Goal: Information Seeking & Learning: Check status

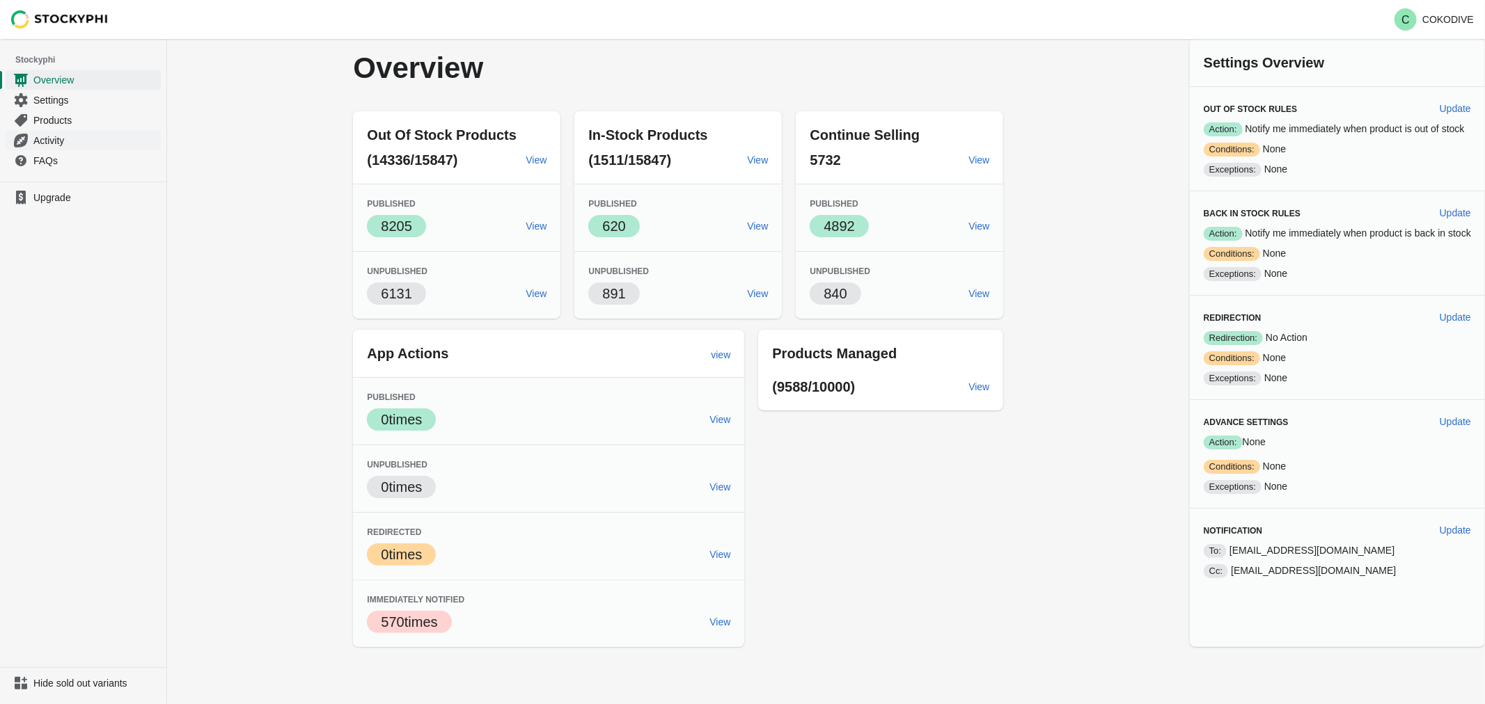
click at [43, 145] on span "Activity" at bounding box center [95, 141] width 125 height 14
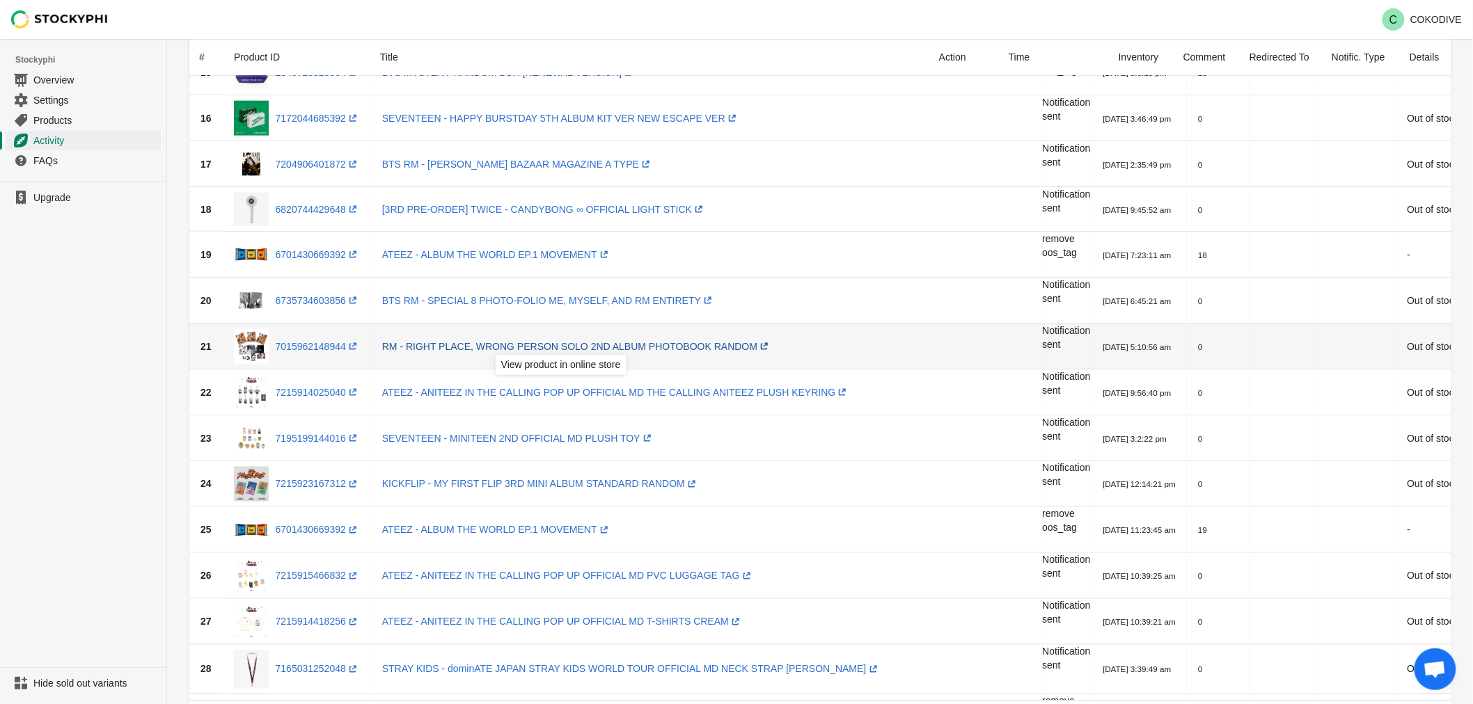
scroll to position [851, 0]
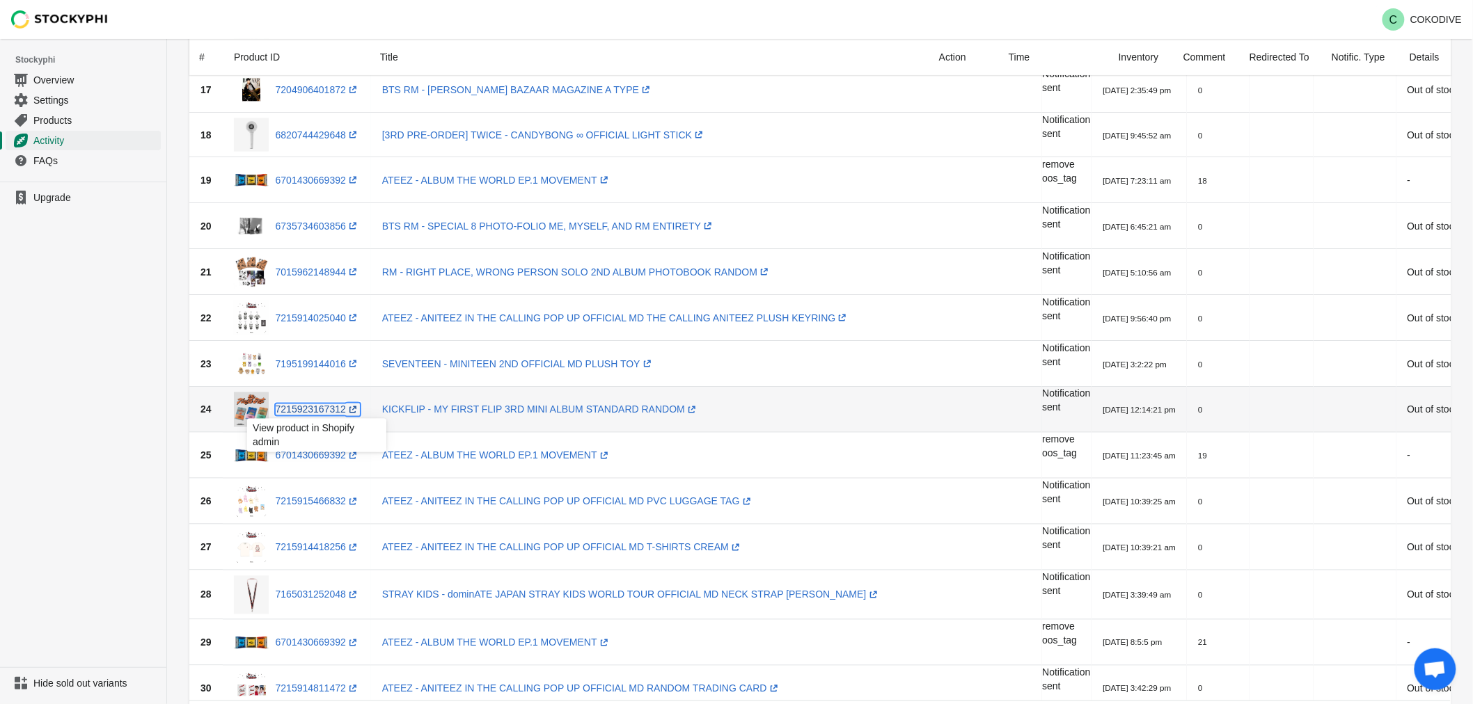
click at [319, 409] on link "7215923167312 (opens a new window)" at bounding box center [318, 409] width 84 height 11
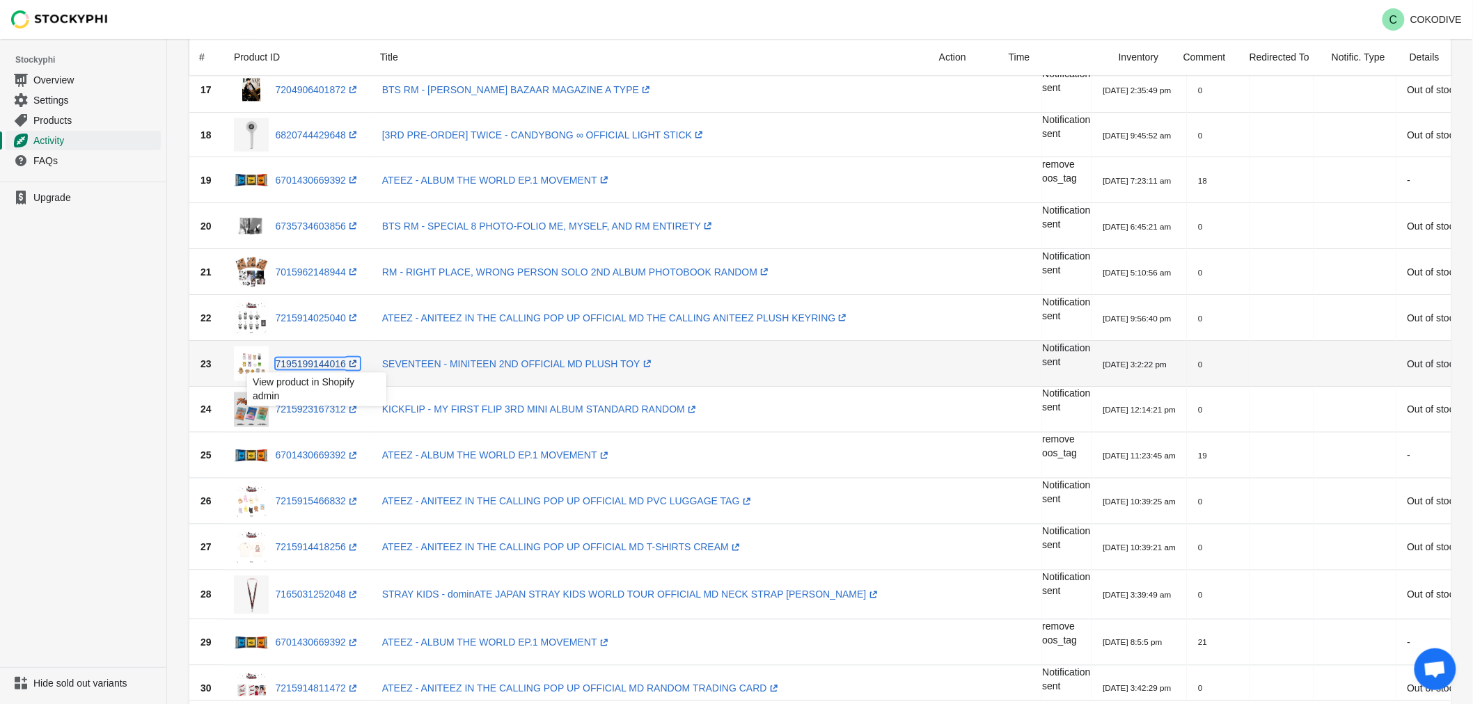
click at [327, 363] on link "7195199144016 (opens a new window)" at bounding box center [318, 363] width 84 height 11
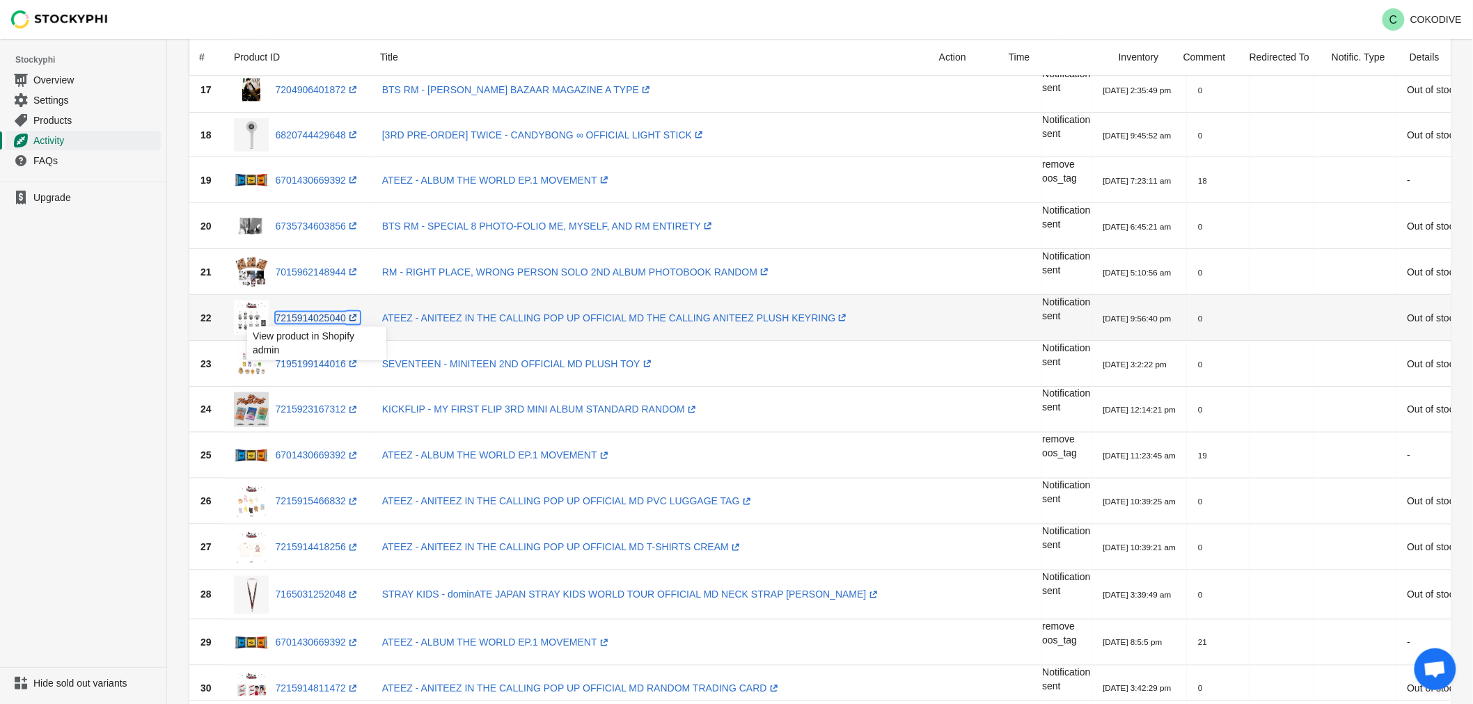
click at [315, 318] on link "7215914025040 (opens a new window)" at bounding box center [318, 318] width 84 height 11
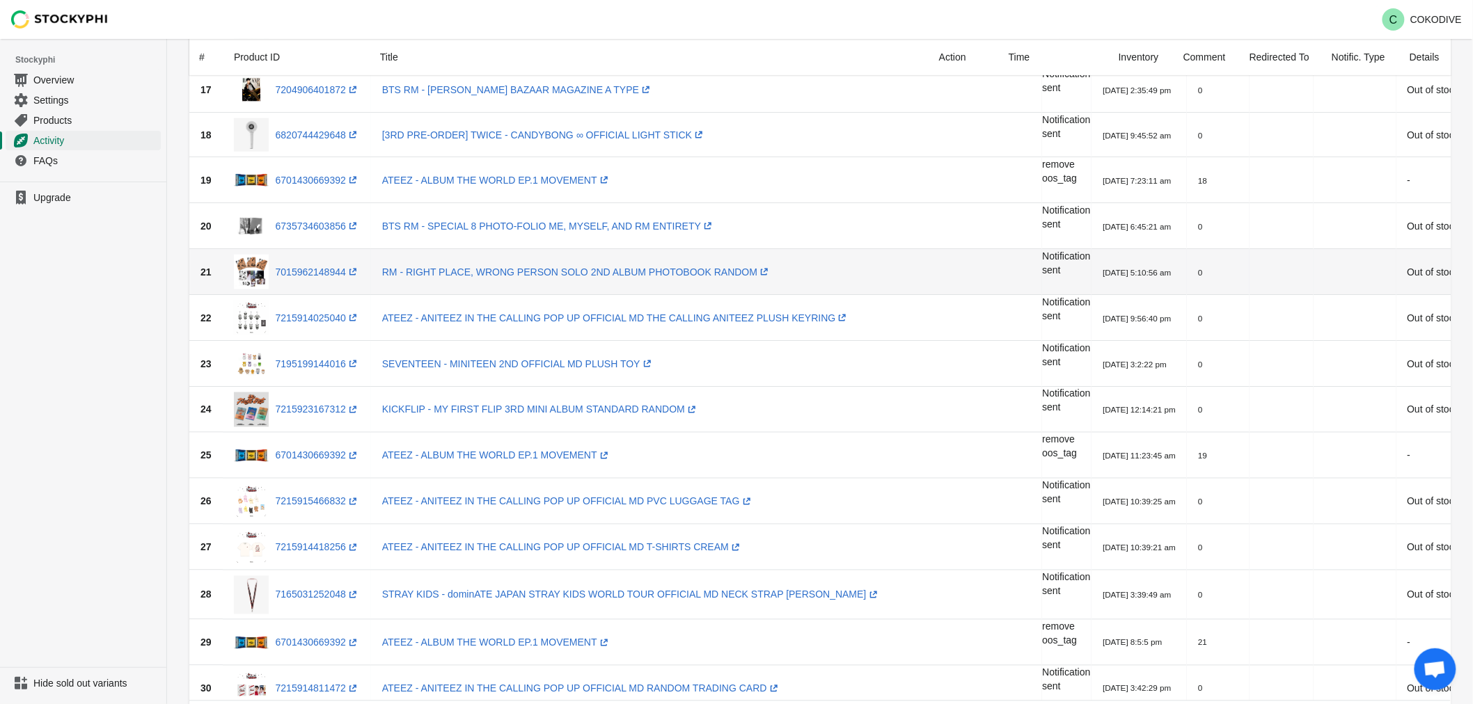
drag, startPoint x: 316, startPoint y: 253, endPoint x: 314, endPoint y: 264, distance: 12.0
click at [316, 258] on td "7015962148944 (opens a new window)" at bounding box center [297, 272] width 148 height 46
click at [314, 265] on span "7015962148944 (opens a new window)" at bounding box center [314, 272] width 91 height 14
click at [314, 268] on link "7015962148944 (opens a new window)" at bounding box center [318, 272] width 84 height 11
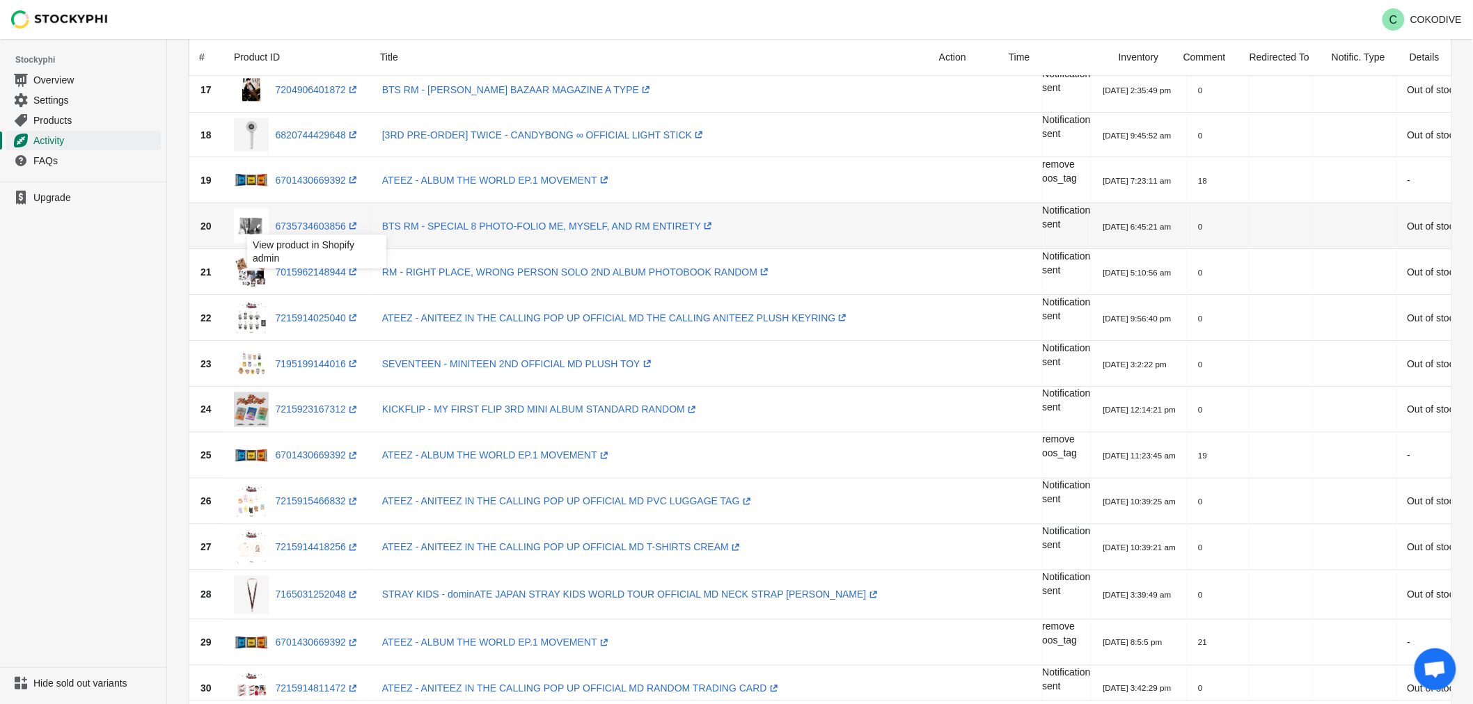
click at [330, 232] on div "View product in Shopify admin" at bounding box center [316, 255] width 161 height 47
click at [327, 227] on link "6735734603856 (opens a new window)" at bounding box center [318, 226] width 84 height 11
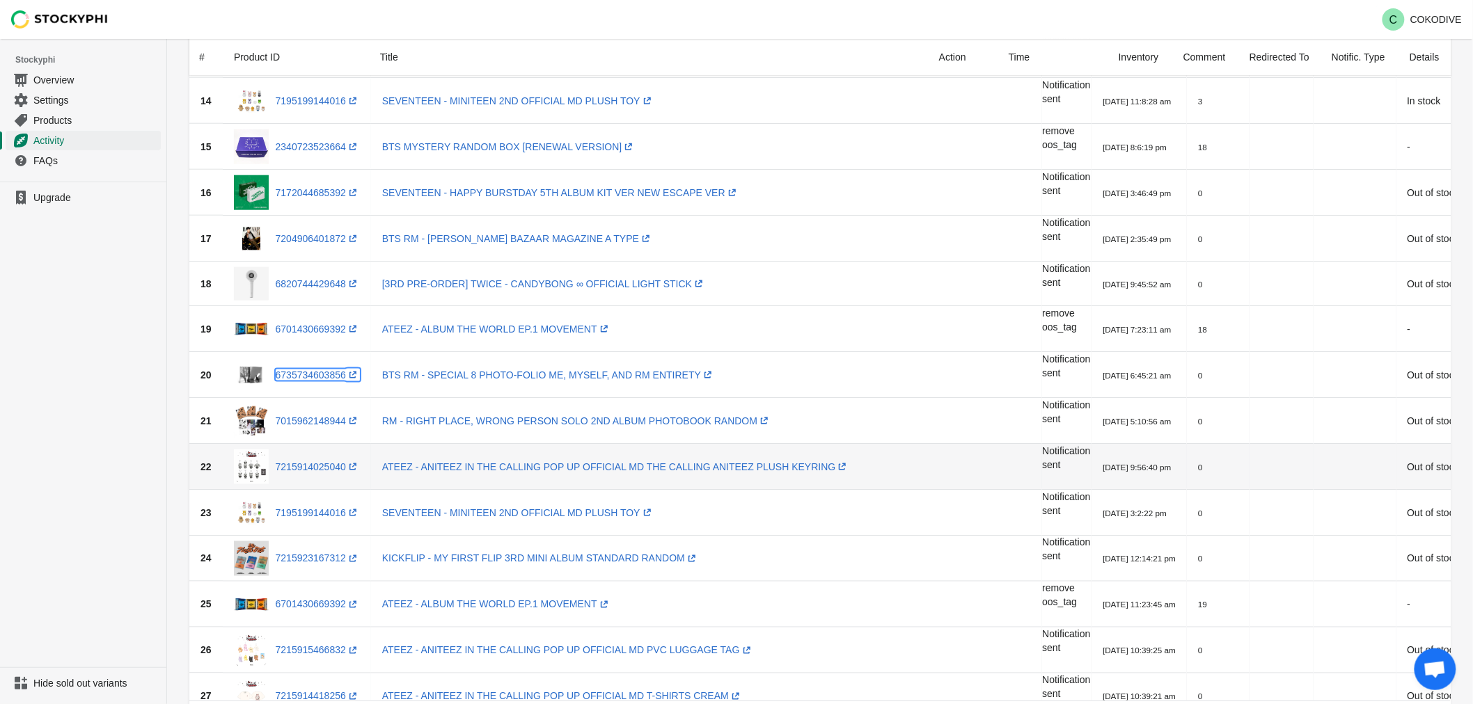
scroll to position [696, 0]
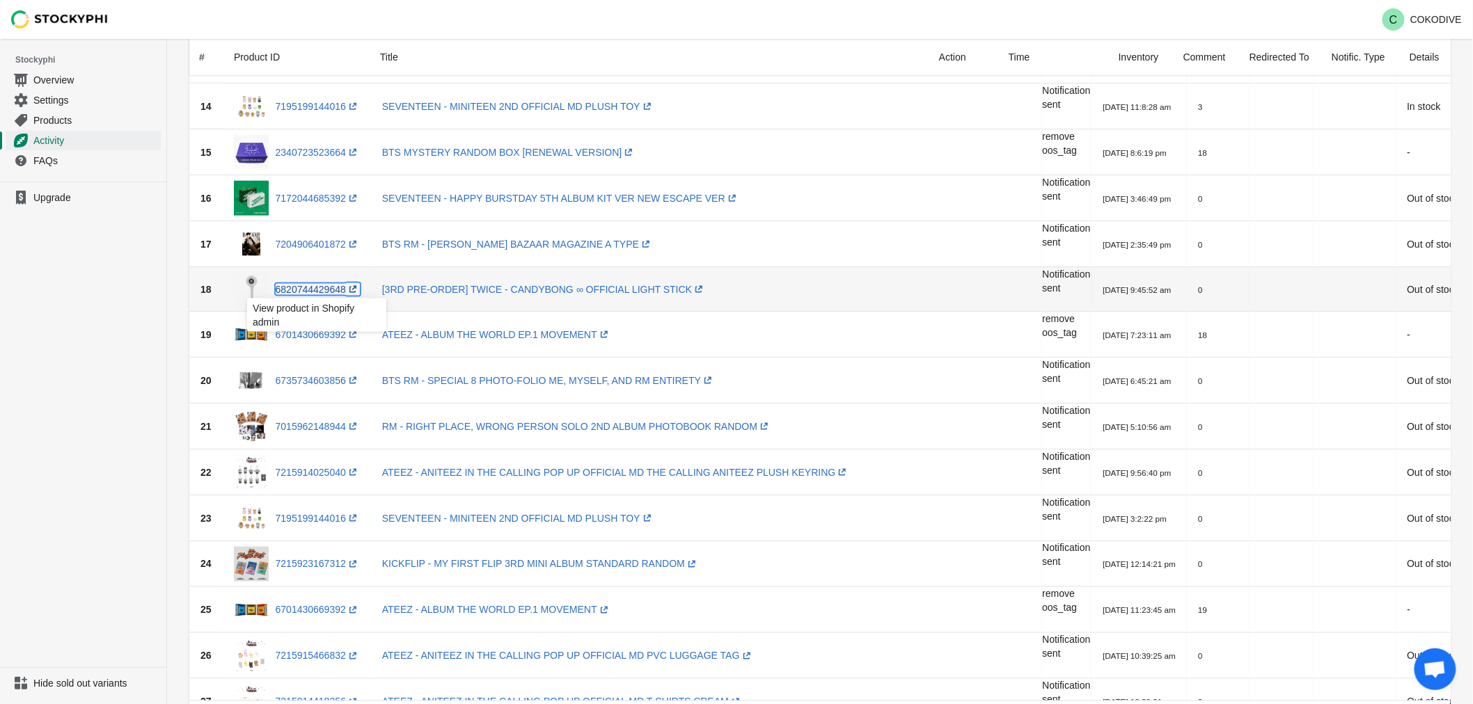
click at [314, 294] on link "6820744429648 (opens a new window)" at bounding box center [318, 289] width 84 height 11
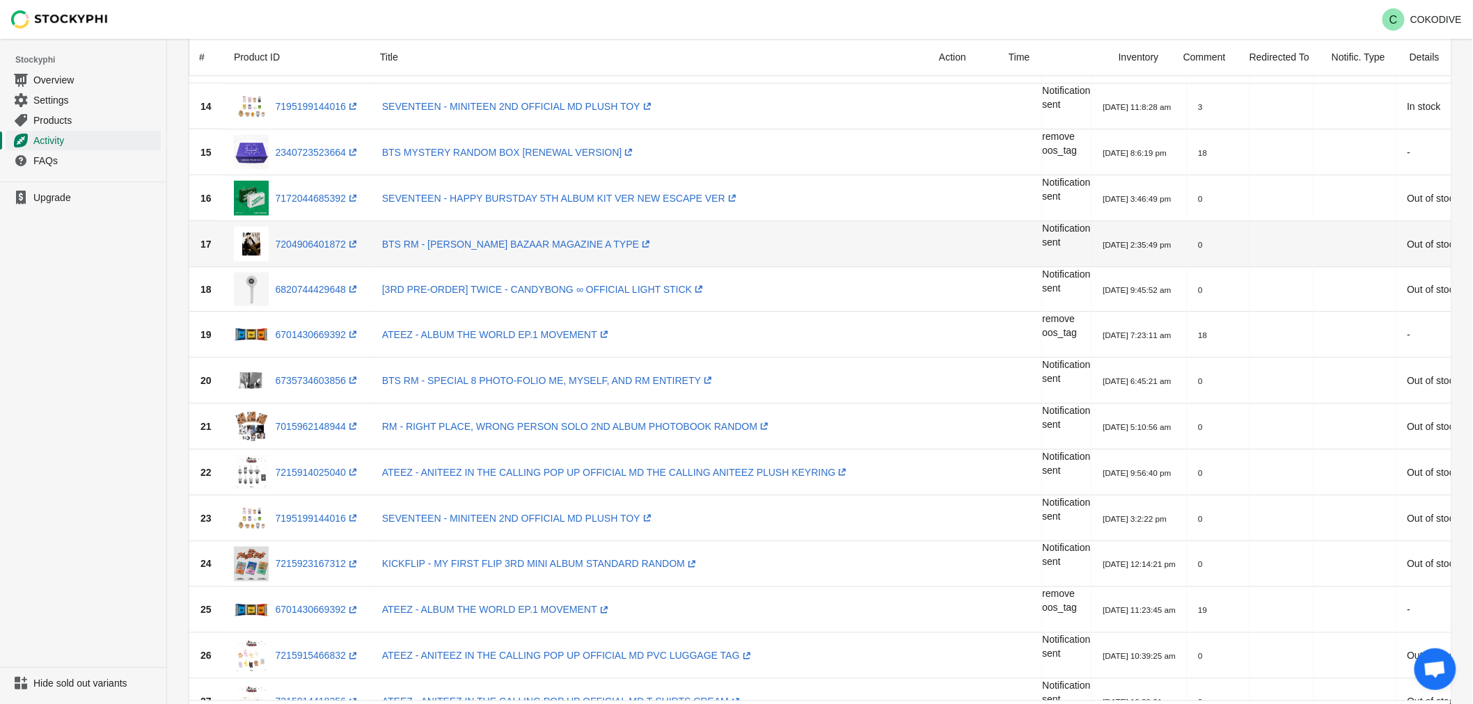
click at [317, 252] on div "7204906401872 (opens a new window)" at bounding box center [297, 244] width 126 height 35
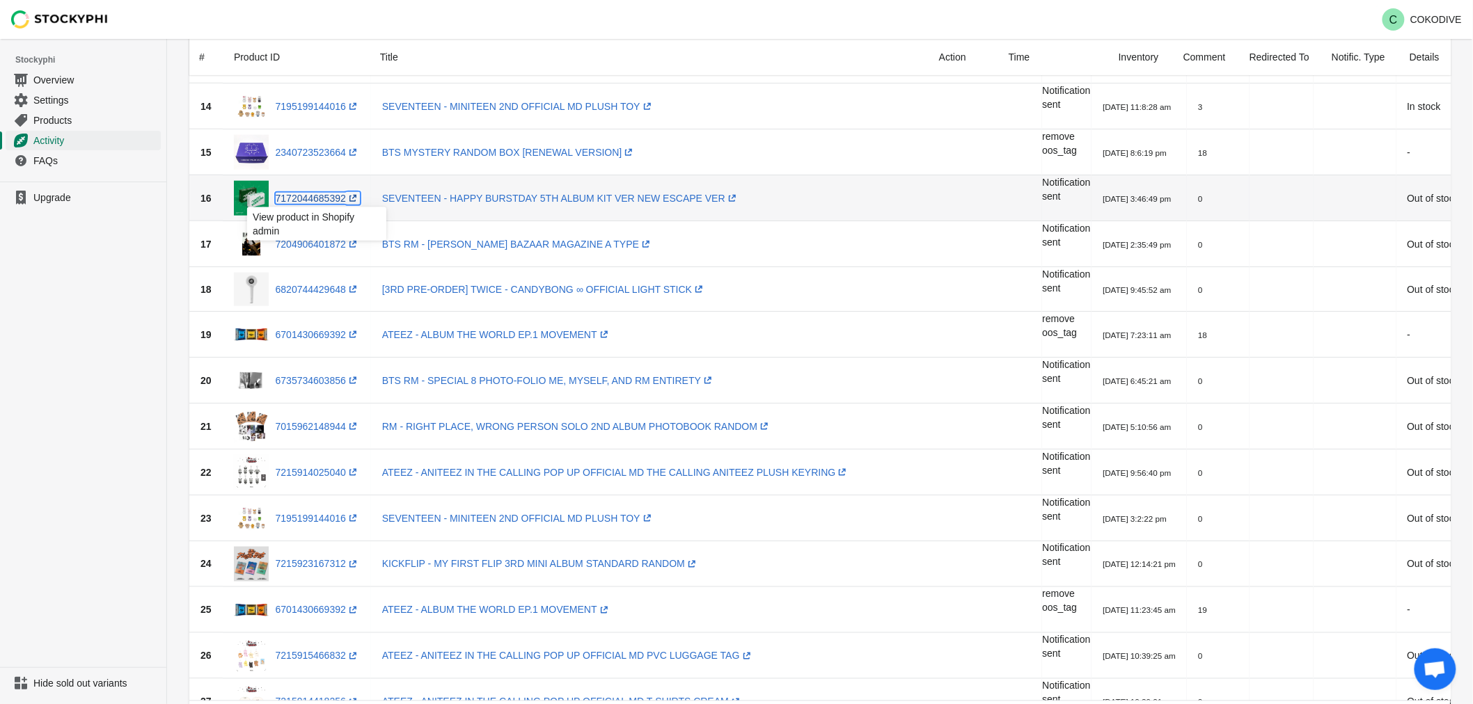
click at [309, 203] on link "7172044685392 (opens a new window)" at bounding box center [318, 198] width 84 height 11
drag, startPoint x: 330, startPoint y: 203, endPoint x: 315, endPoint y: 237, distance: 36.5
click at [315, 232] on div "View product in Shopify admin" at bounding box center [316, 228] width 161 height 47
click at [315, 239] on div "View product in Shopify admin" at bounding box center [316, 228] width 161 height 47
click at [323, 245] on div "View product in Shopify admin" at bounding box center [316, 228] width 161 height 47
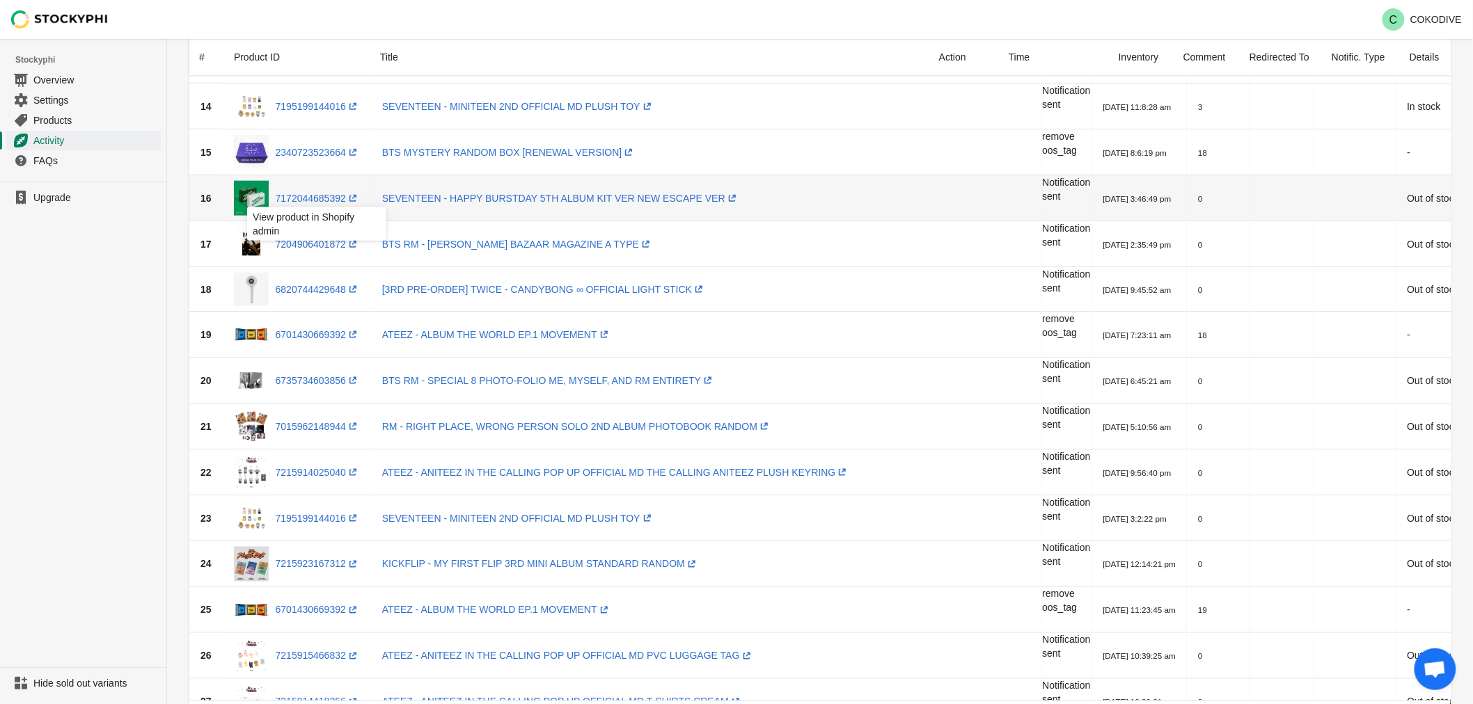
click at [321, 239] on div "View product in Shopify admin" at bounding box center [316, 228] width 161 height 47
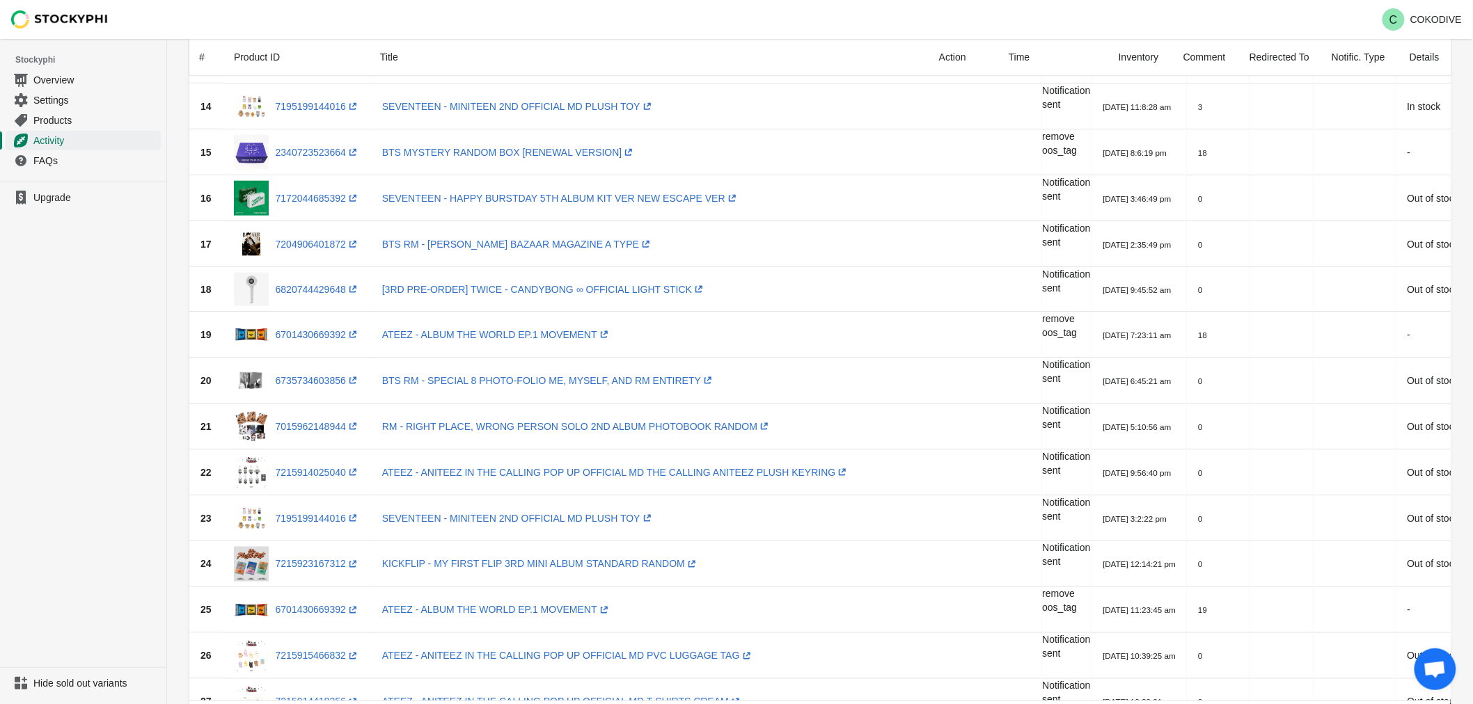
click at [81, 285] on ul "Upgrade" at bounding box center [83, 425] width 166 height 486
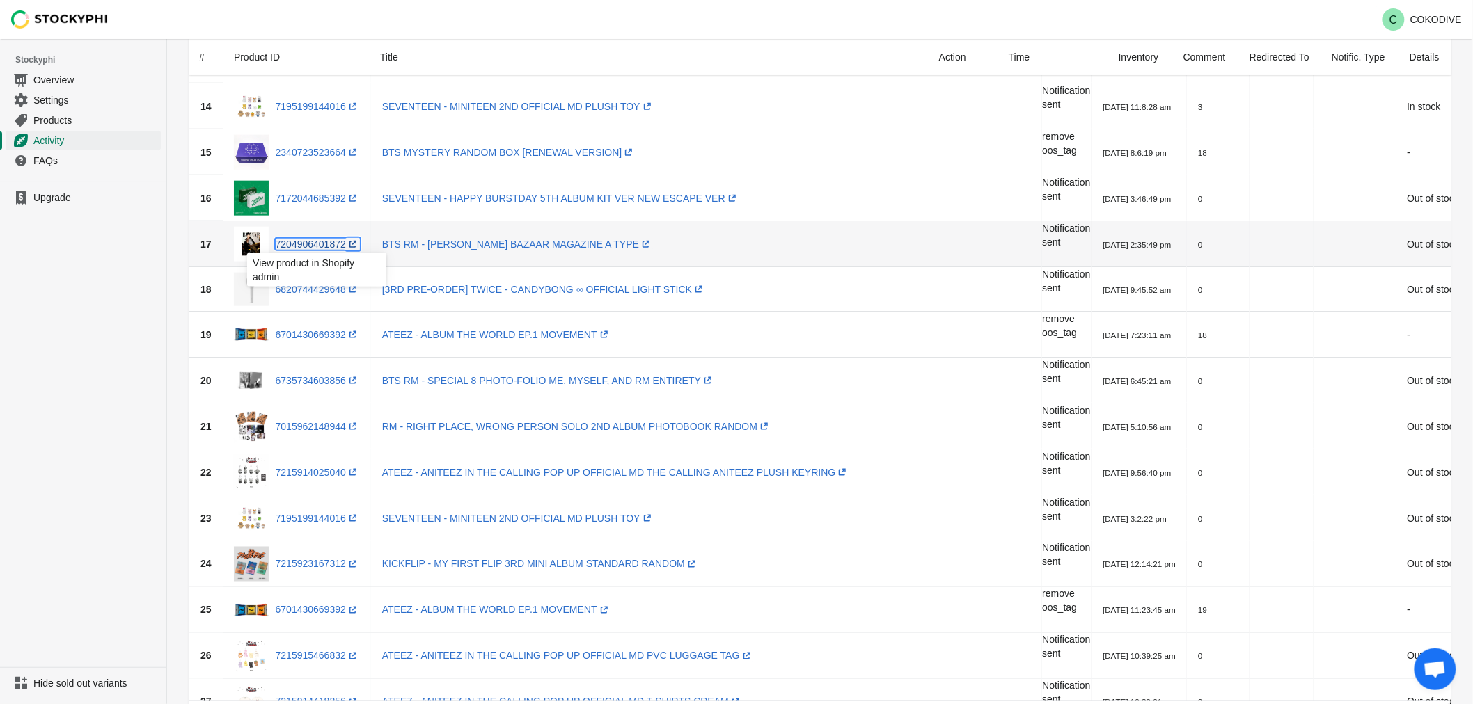
click at [310, 245] on link "7204906401872 (opens a new window)" at bounding box center [318, 244] width 84 height 11
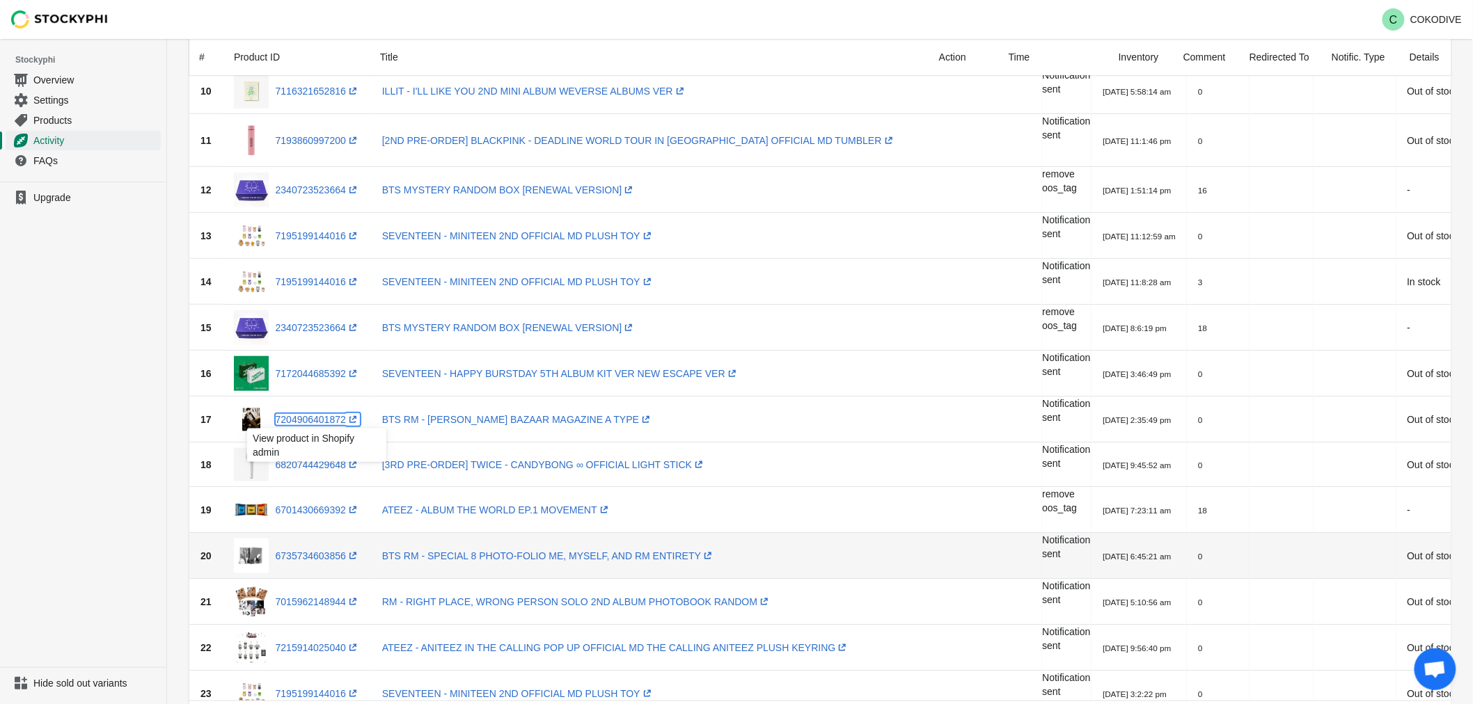
scroll to position [386, 0]
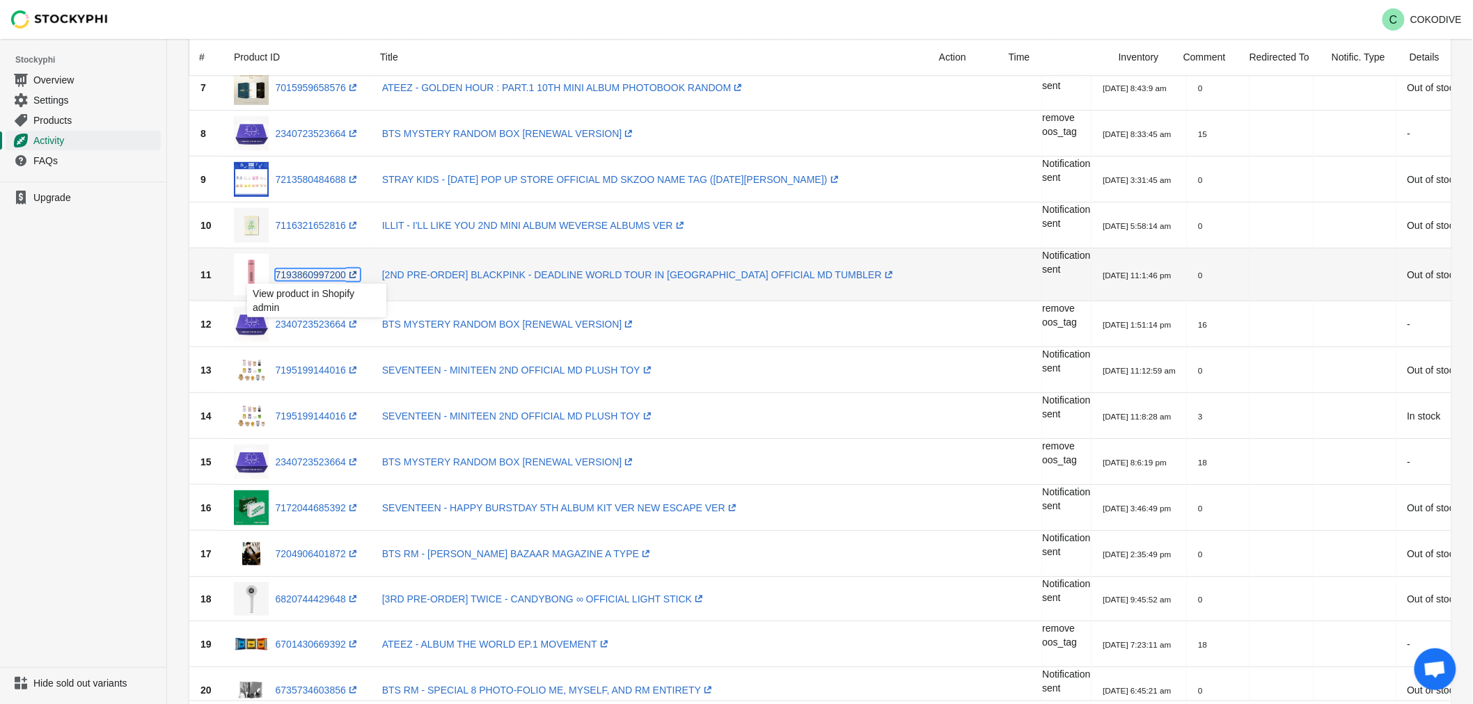
click at [321, 276] on link "7193860997200 (opens a new window)" at bounding box center [318, 274] width 84 height 11
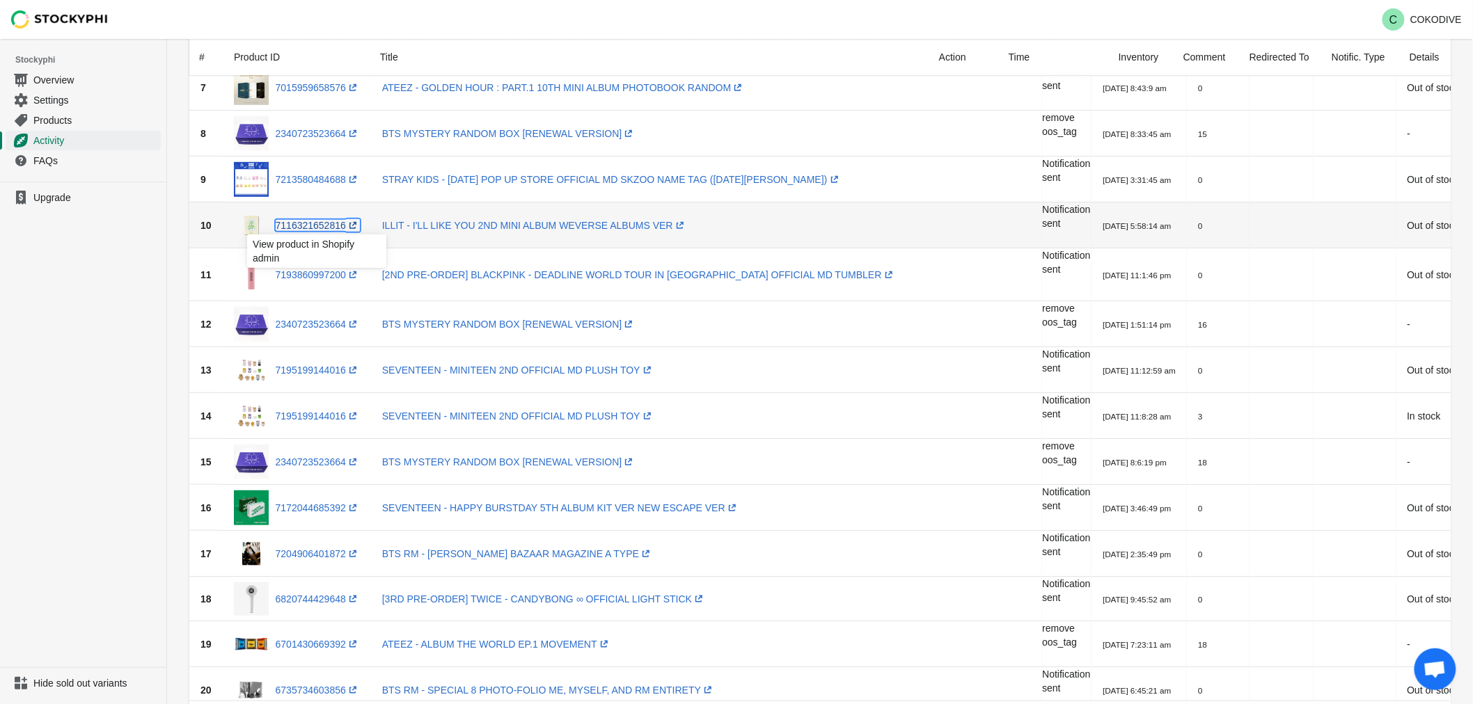
click at [311, 224] on link "7116321652816 (opens a new window)" at bounding box center [318, 225] width 84 height 11
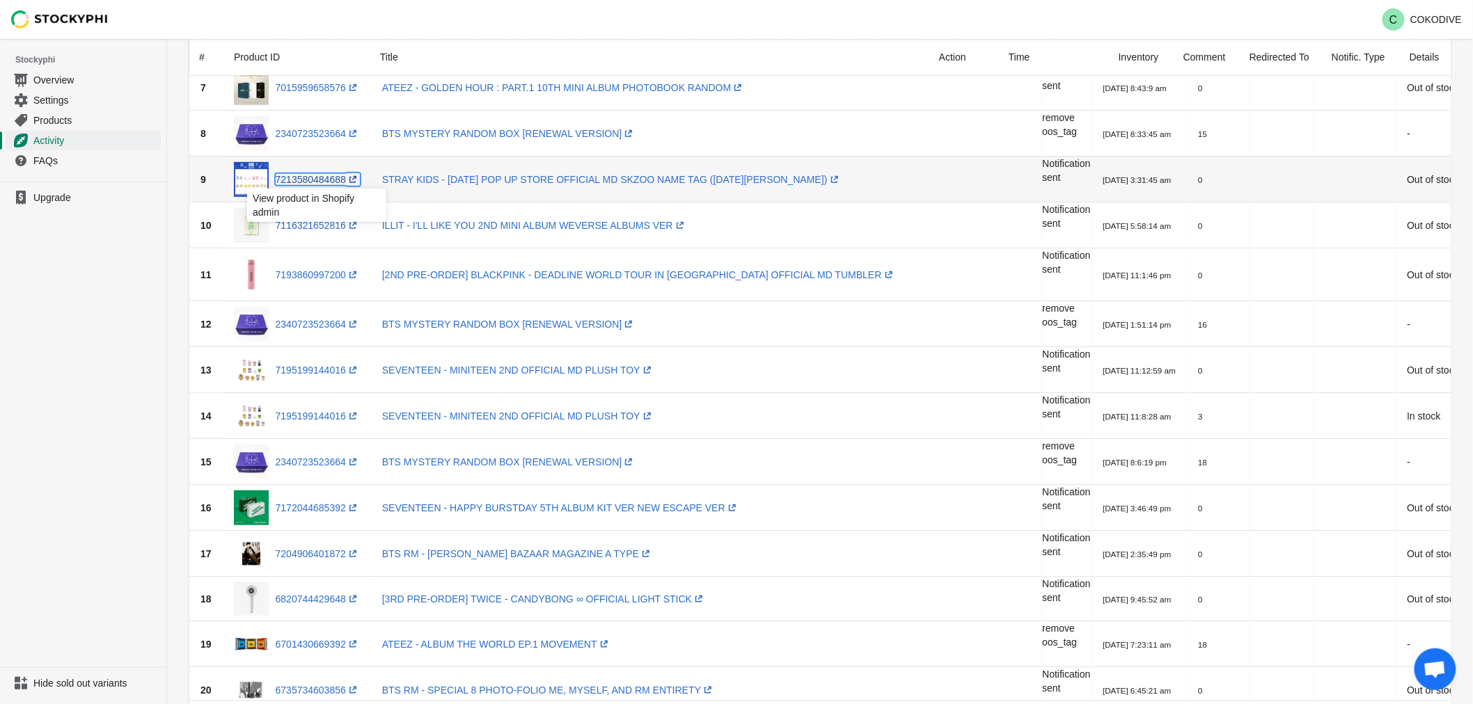
click at [315, 181] on link "7213580484688 (opens a new window)" at bounding box center [318, 179] width 84 height 11
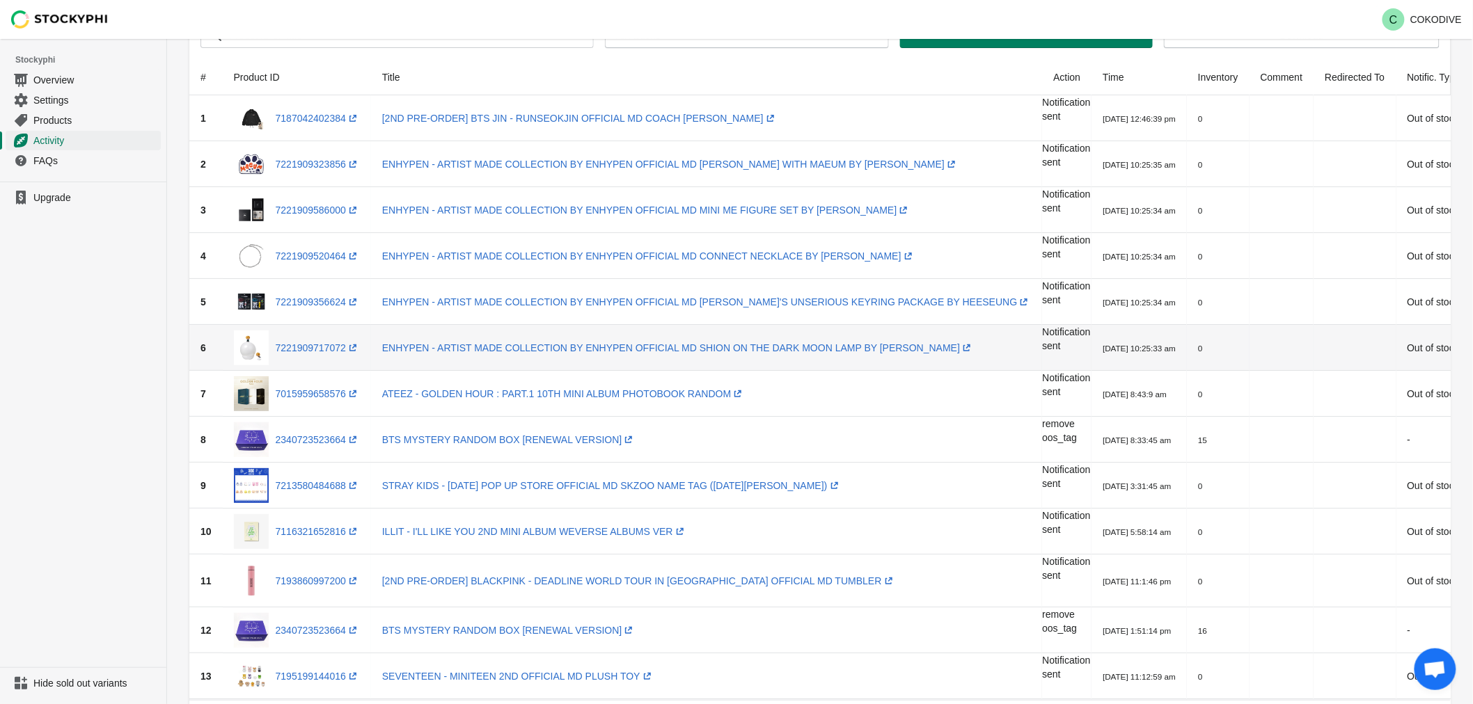
scroll to position [0, 0]
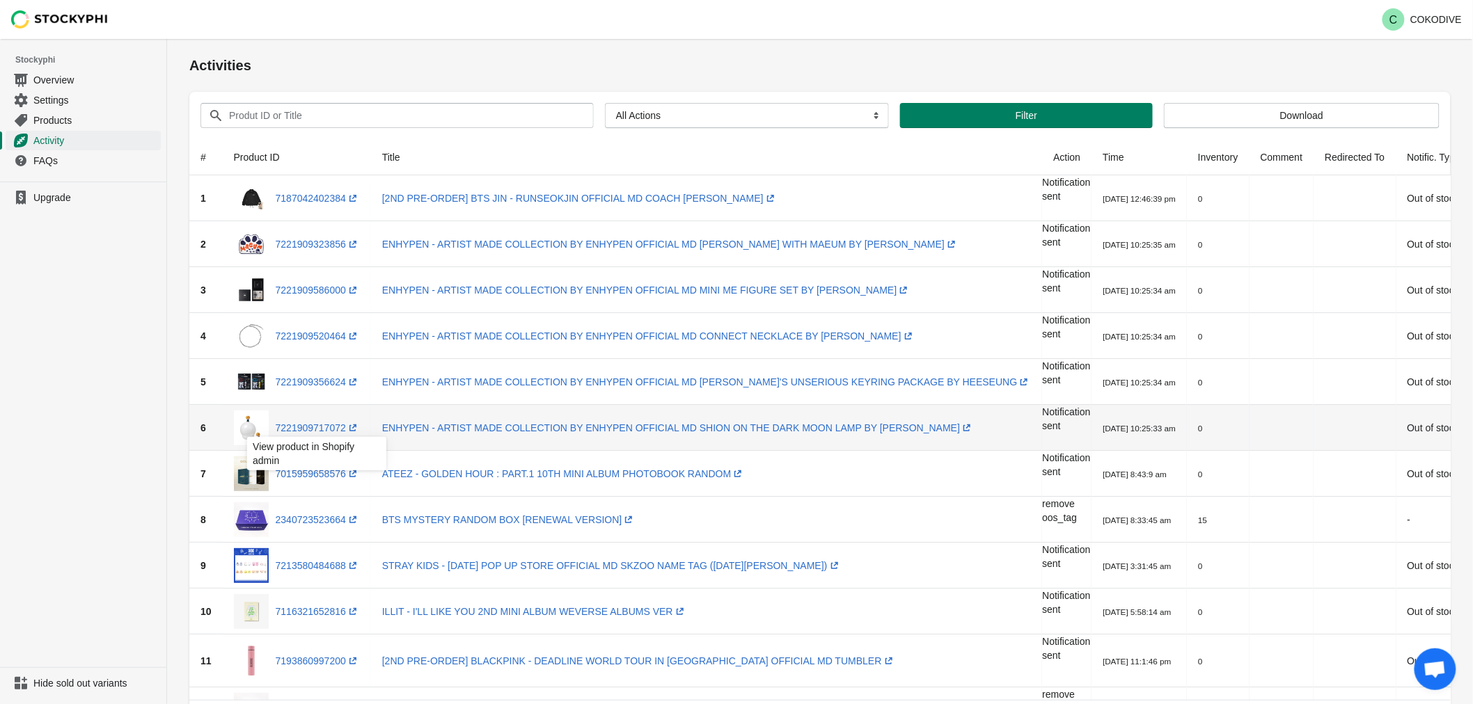
click at [322, 471] on div "View product in Shopify admin" at bounding box center [316, 457] width 161 height 47
click at [317, 478] on div "View product in Shopify admin" at bounding box center [316, 457] width 161 height 47
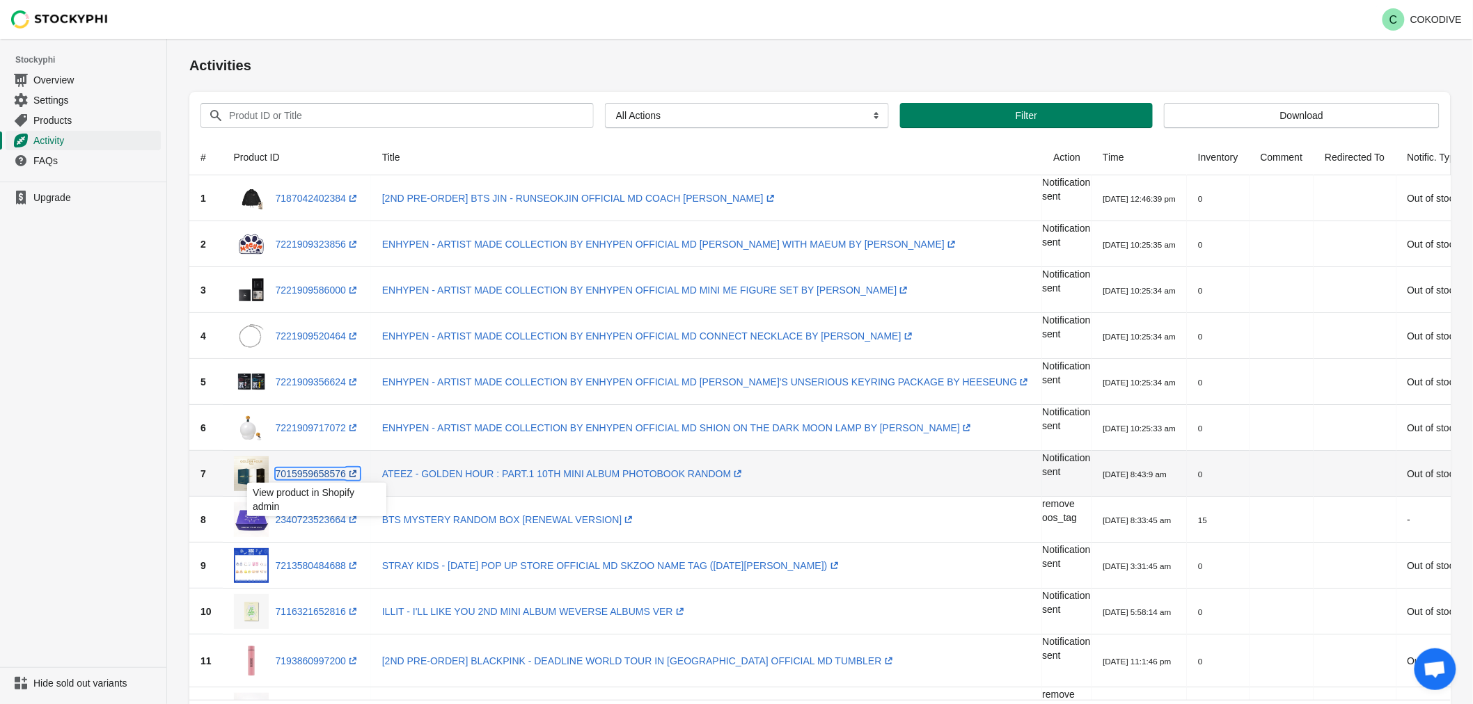
click at [314, 472] on link "7015959658576 (opens a new window)" at bounding box center [318, 473] width 84 height 11
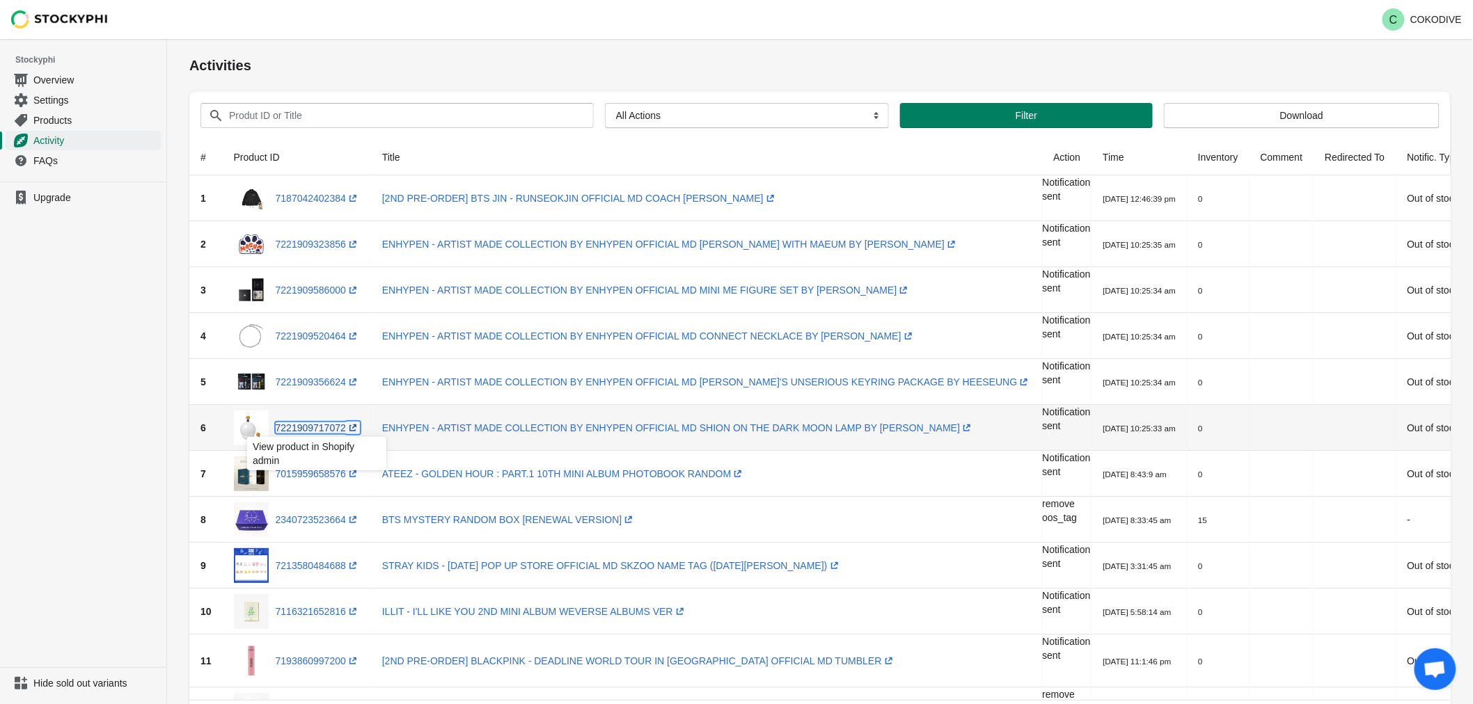
click at [291, 426] on link "7221909717072 (opens a new window)" at bounding box center [318, 427] width 84 height 11
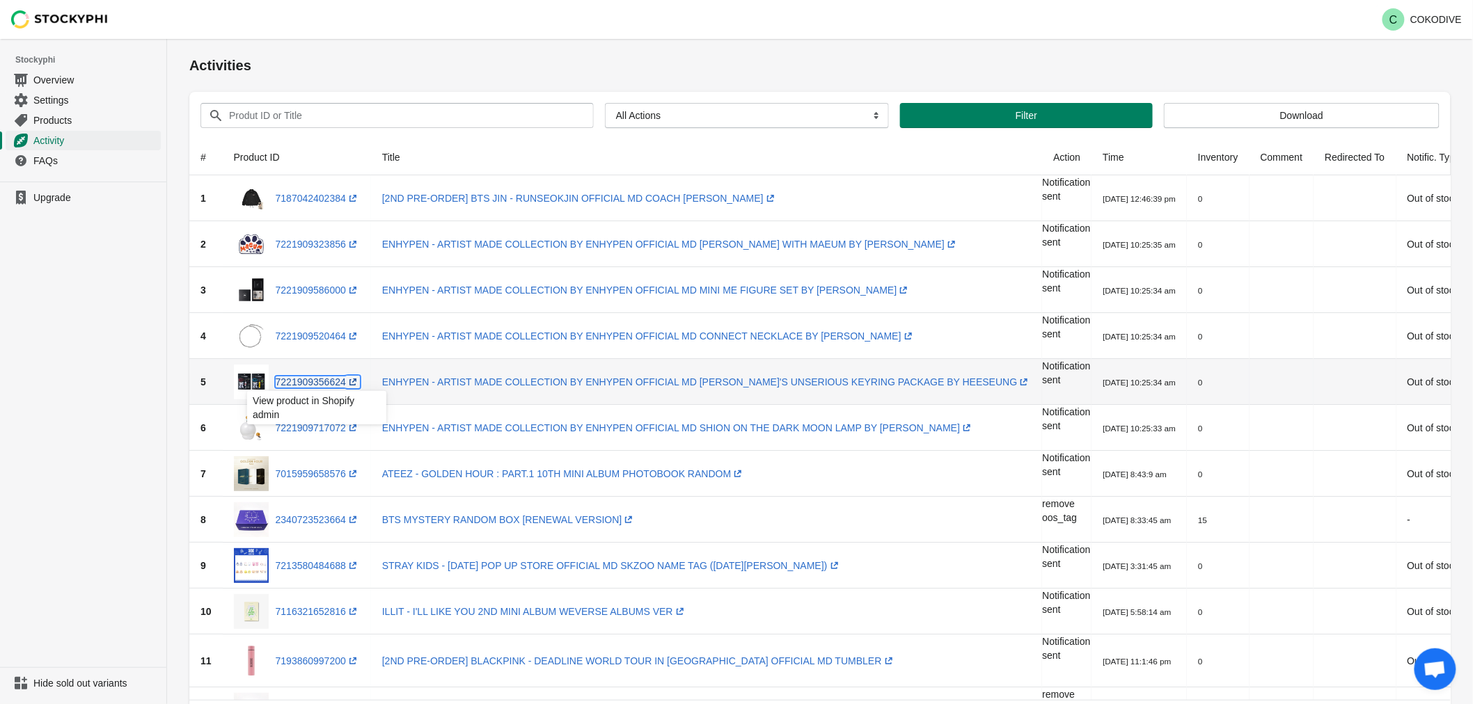
click at [298, 379] on link "7221909356624 (opens a new window)" at bounding box center [318, 382] width 84 height 11
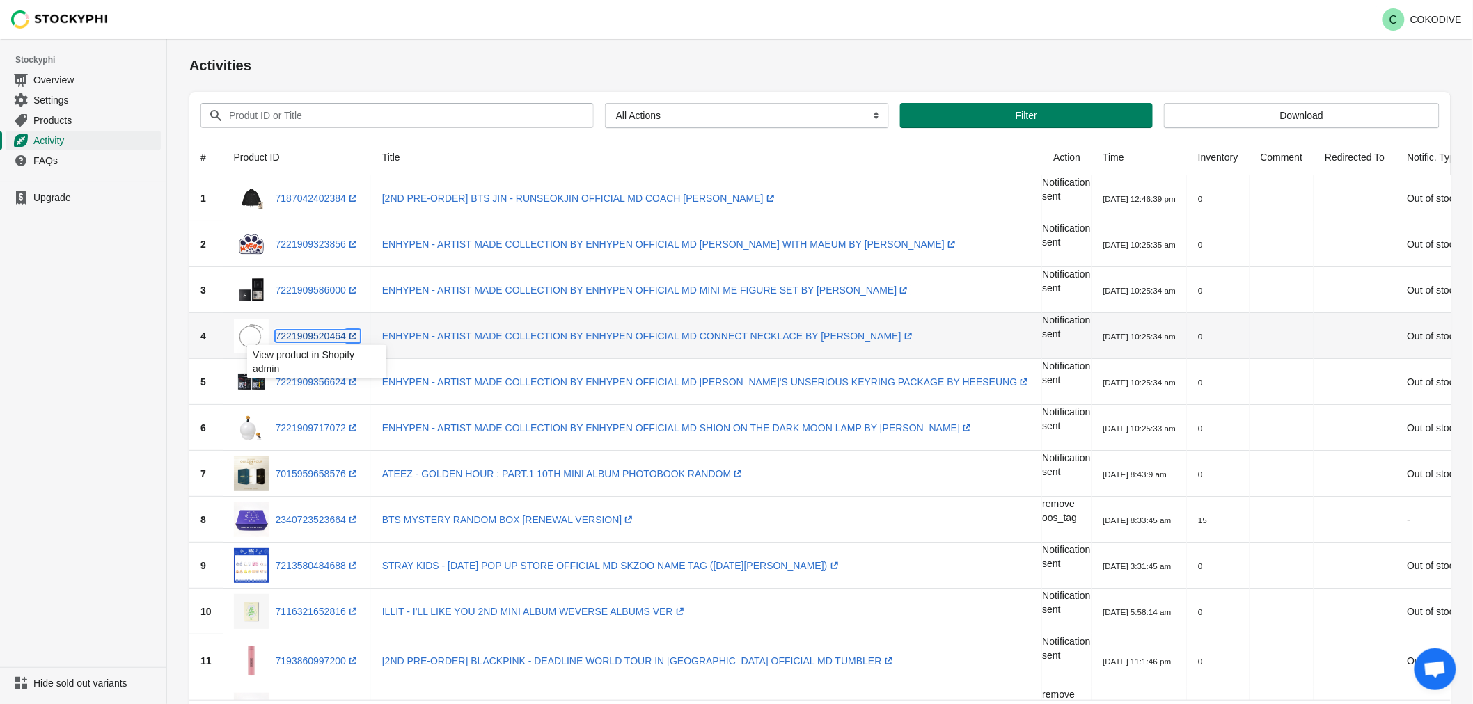
click at [304, 335] on link "7221909520464 (opens a new window)" at bounding box center [318, 336] width 84 height 11
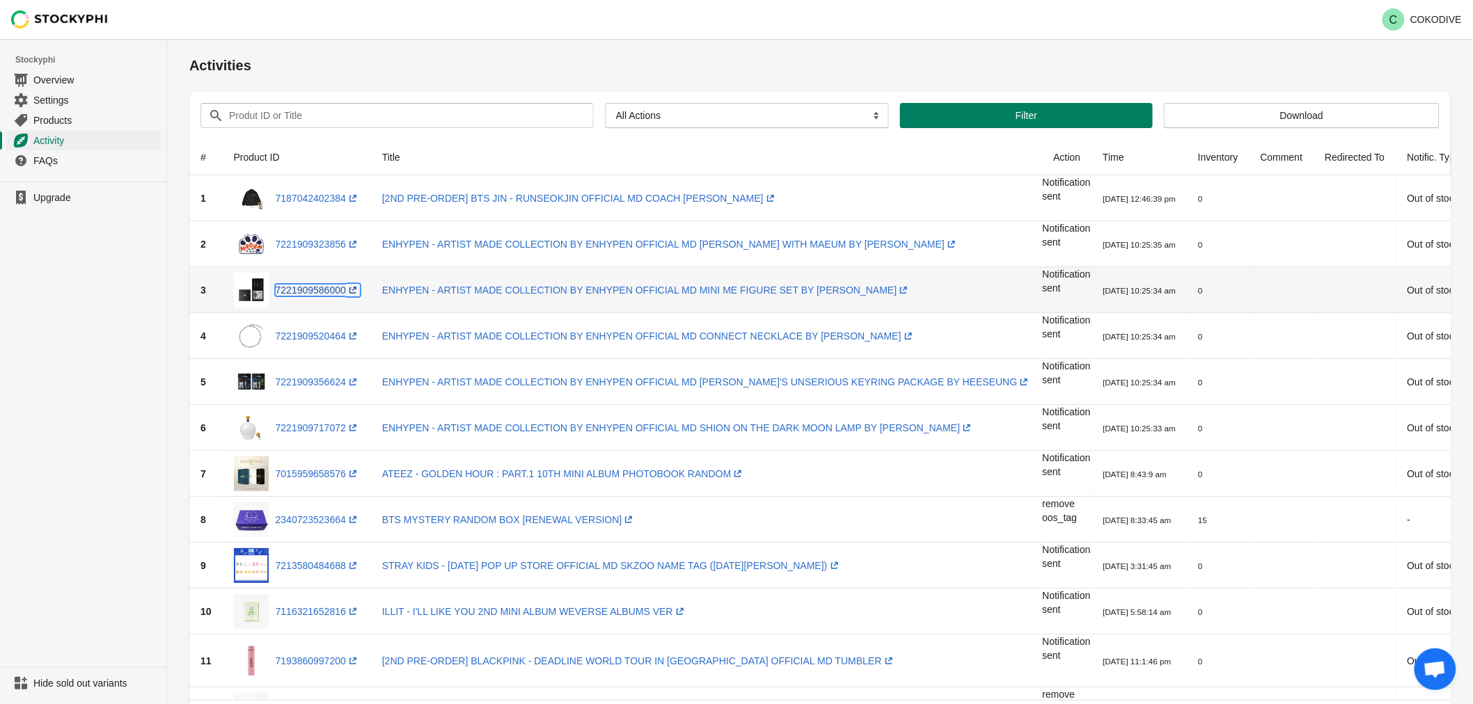
click at [308, 285] on link "7221909586000 (opens a new window)" at bounding box center [318, 290] width 84 height 11
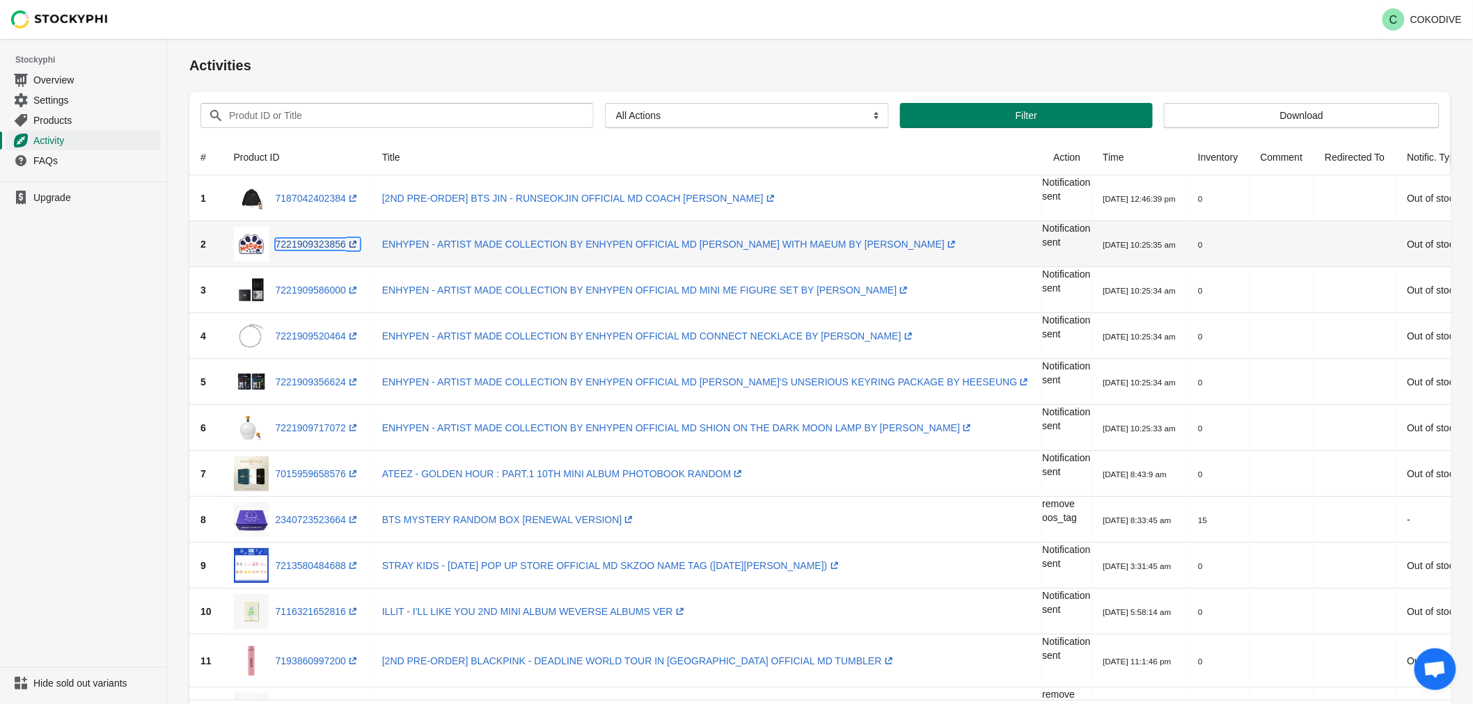
click at [308, 244] on link "7221909323856 (opens a new window)" at bounding box center [318, 244] width 84 height 11
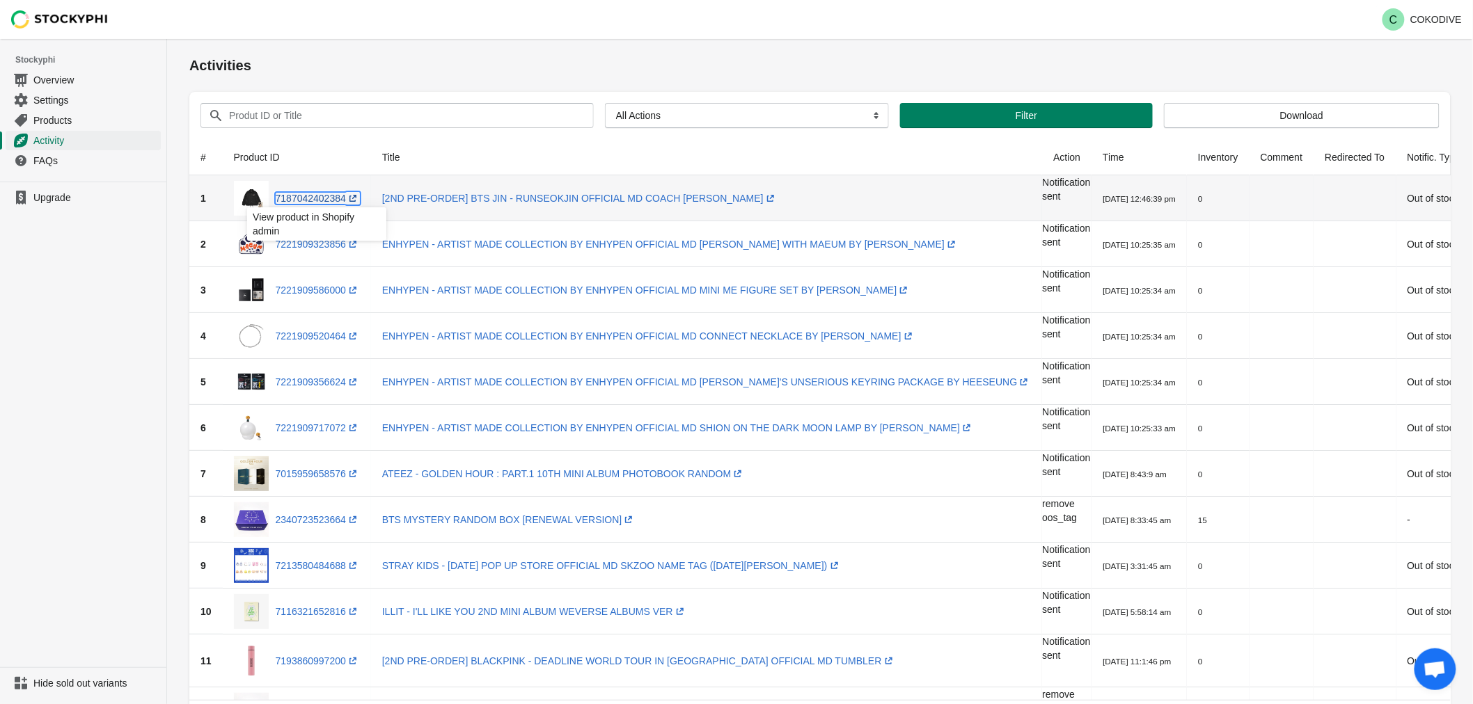
click at [319, 196] on link "7187042402384 (opens a new window)" at bounding box center [318, 198] width 84 height 11
